Goal: Transaction & Acquisition: Subscribe to service/newsletter

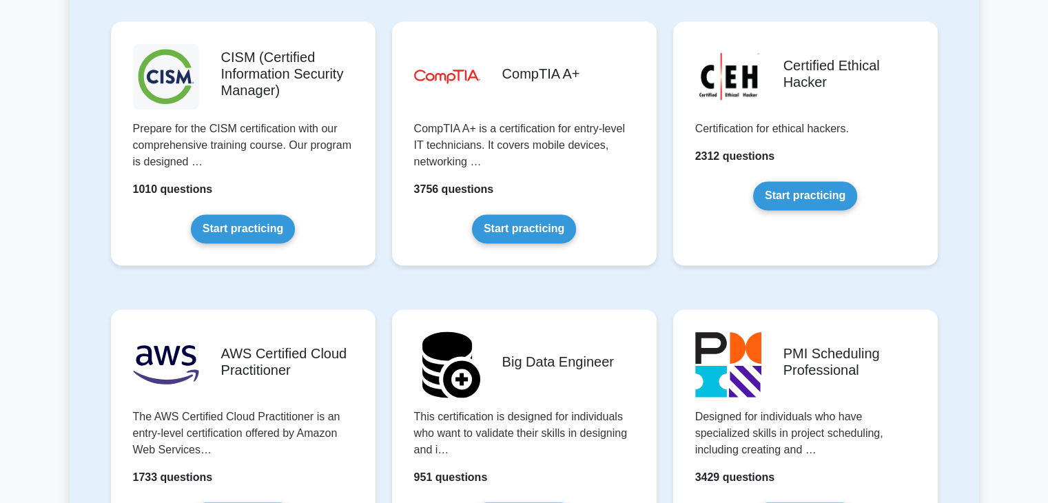
scroll to position [2031, 0]
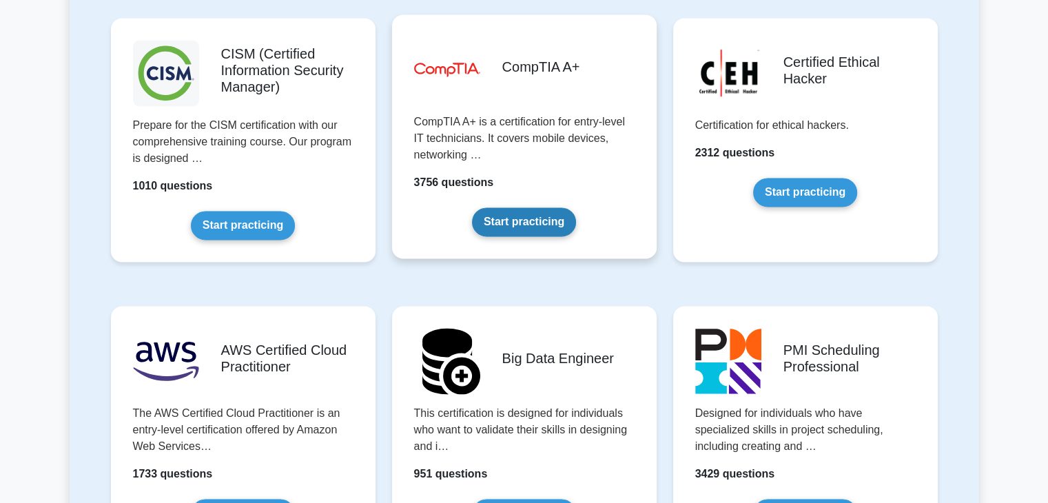
click at [518, 207] on link "Start practicing" at bounding box center [524, 221] width 104 height 29
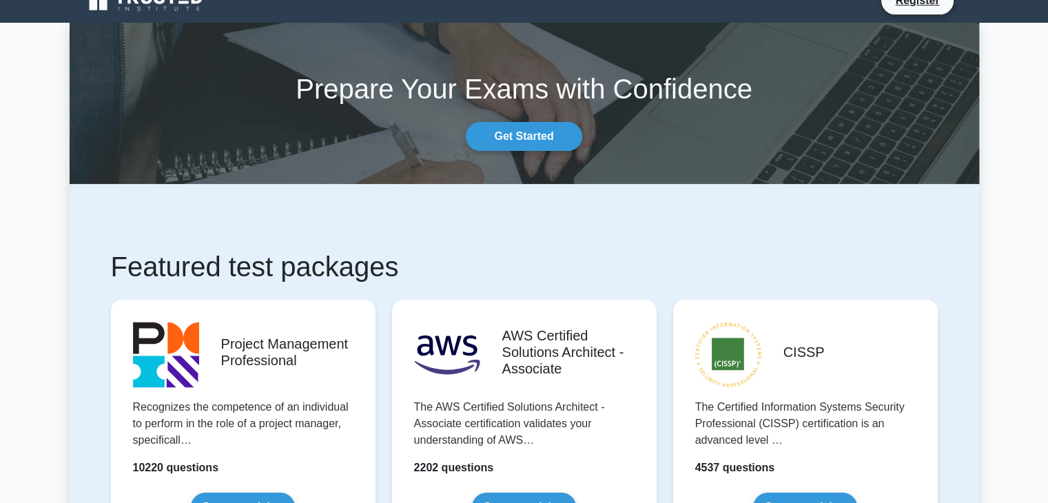
scroll to position [0, 0]
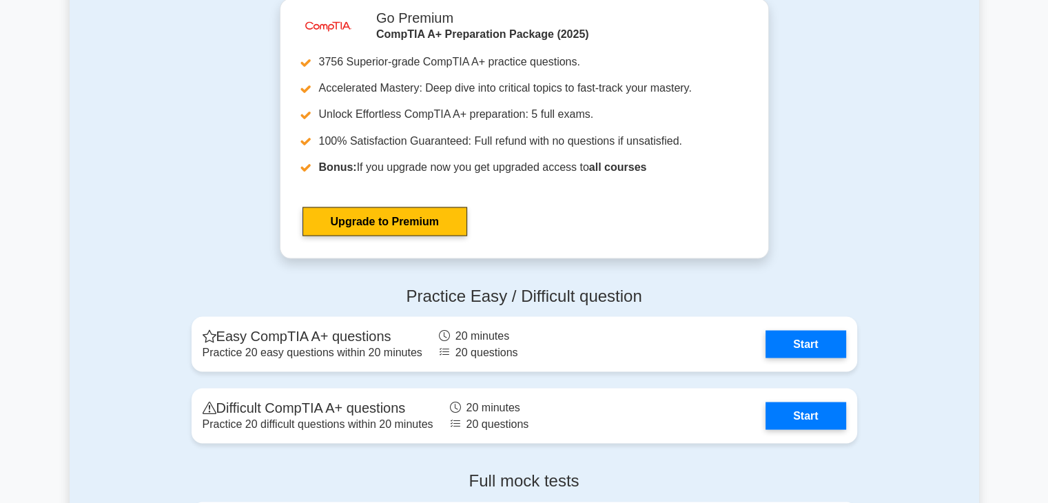
scroll to position [2480, 0]
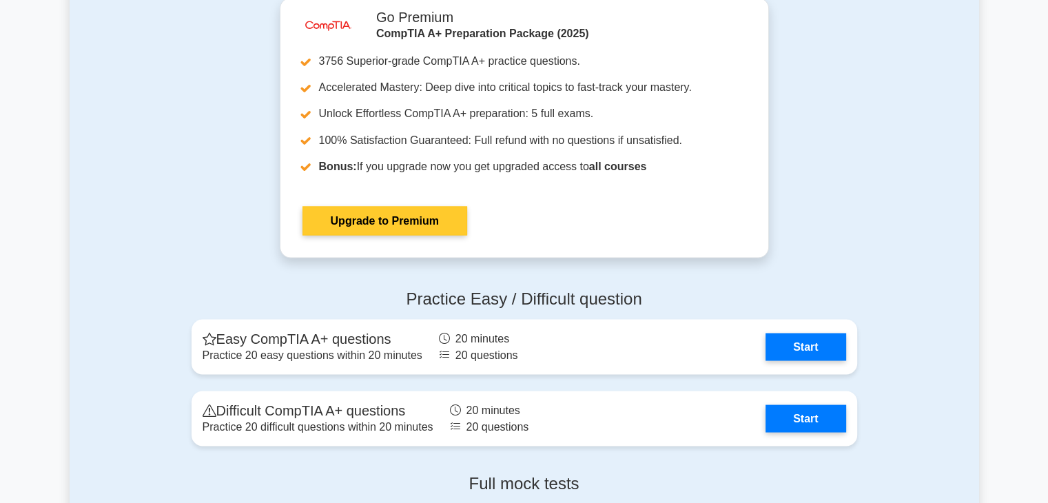
click at [409, 218] on link "Upgrade to Premium" at bounding box center [384, 220] width 165 height 29
